Goal: Information Seeking & Learning: Learn about a topic

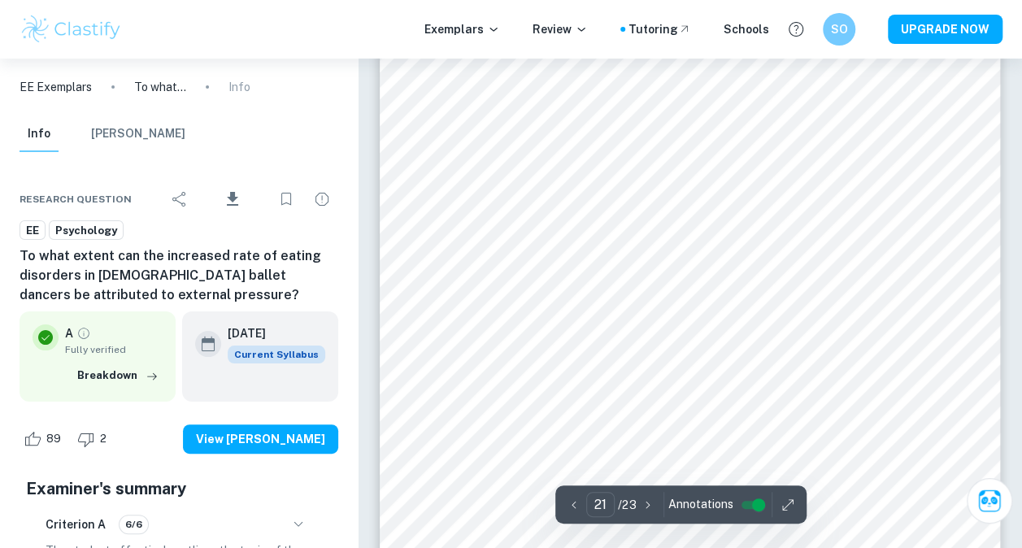
scroll to position [18364, 0]
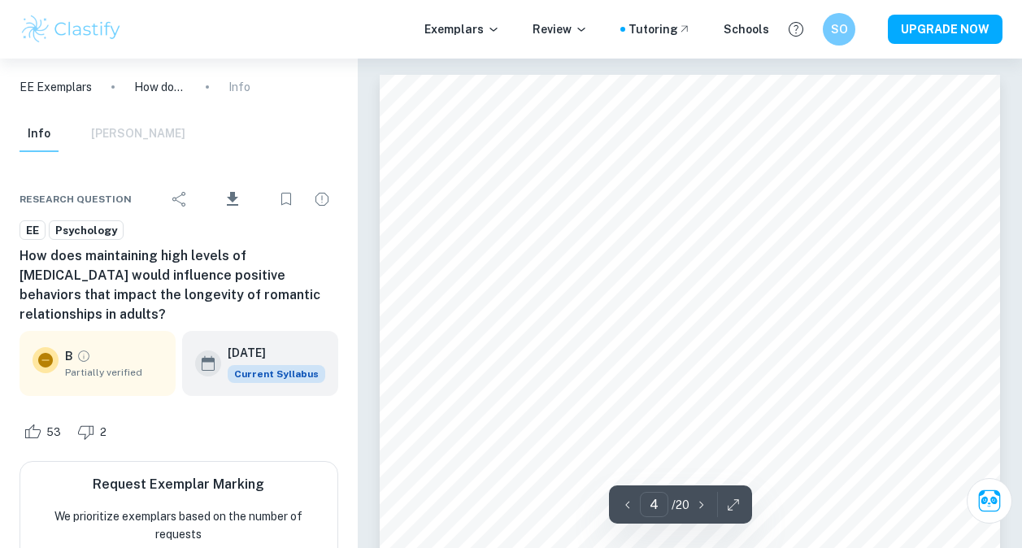
scroll to position [2542, 0]
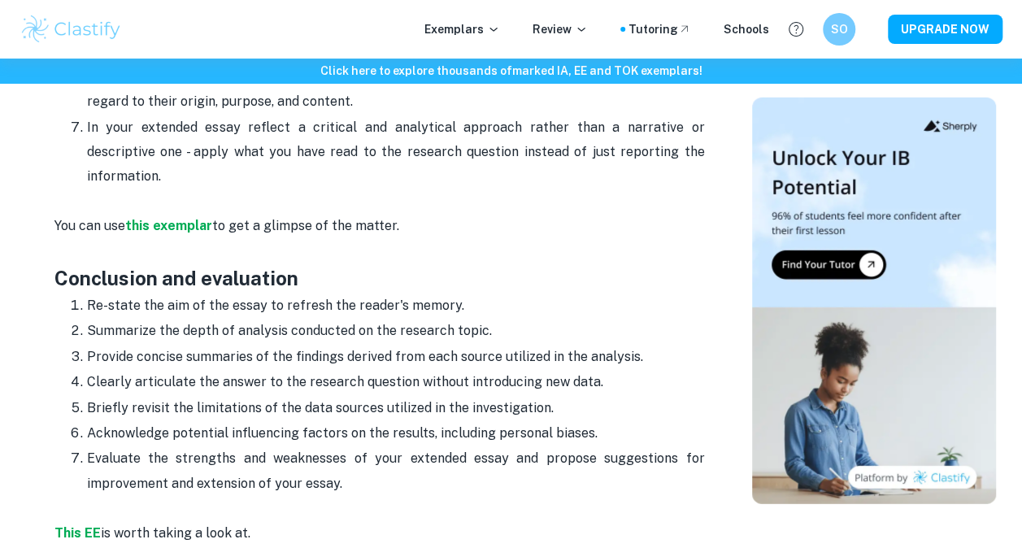
scroll to position [2400, 0]
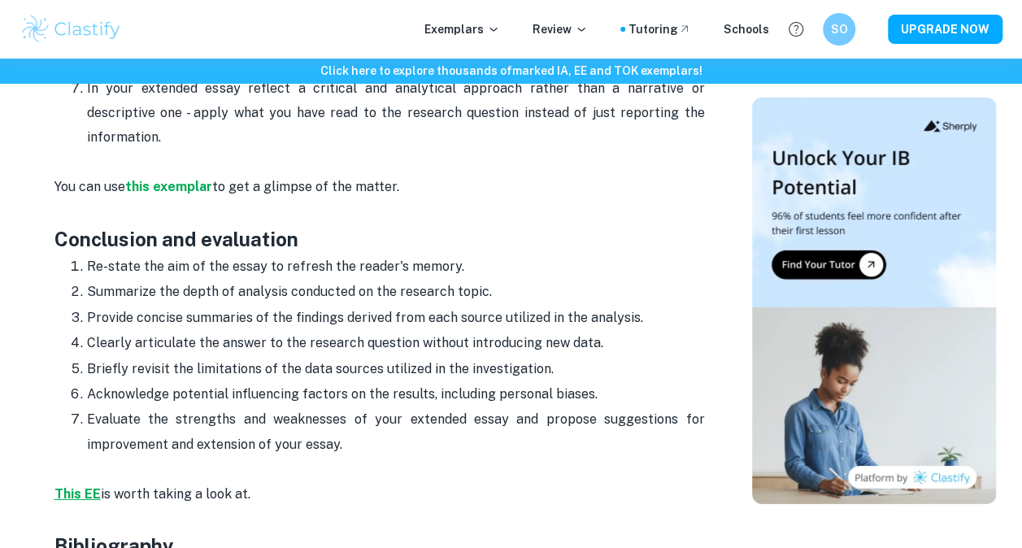
click at [83, 486] on strong "This EE" at bounding box center [77, 493] width 46 height 15
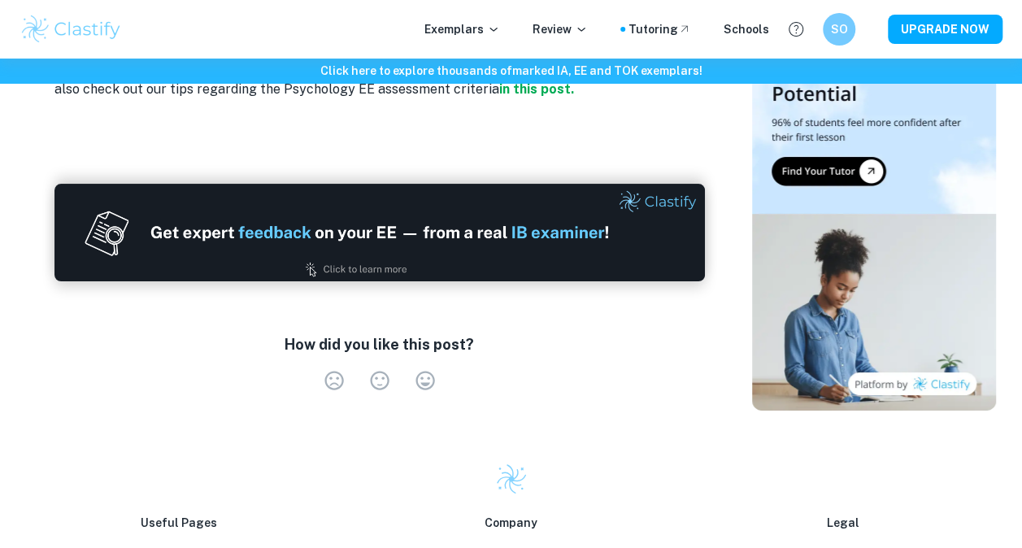
scroll to position [3068, 0]
